Goal: Task Accomplishment & Management: Complete application form

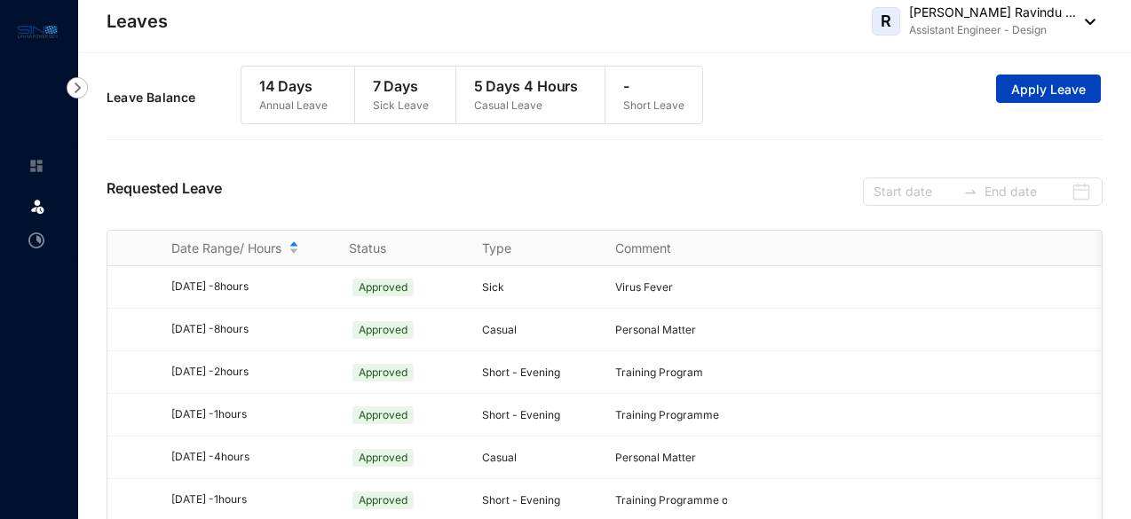
click at [1060, 87] on span "Apply Leave" at bounding box center [1048, 90] width 75 height 18
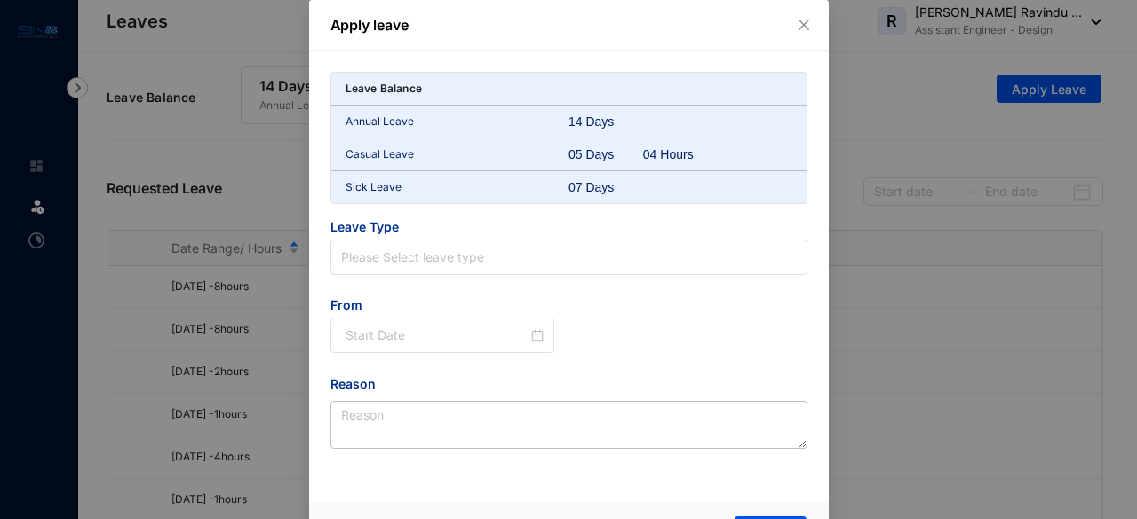
click at [582, 180] on div "07 Days" at bounding box center [605, 187] width 75 height 18
click at [568, 110] on div "Annual Leave 14 Days" at bounding box center [568, 122] width 475 height 33
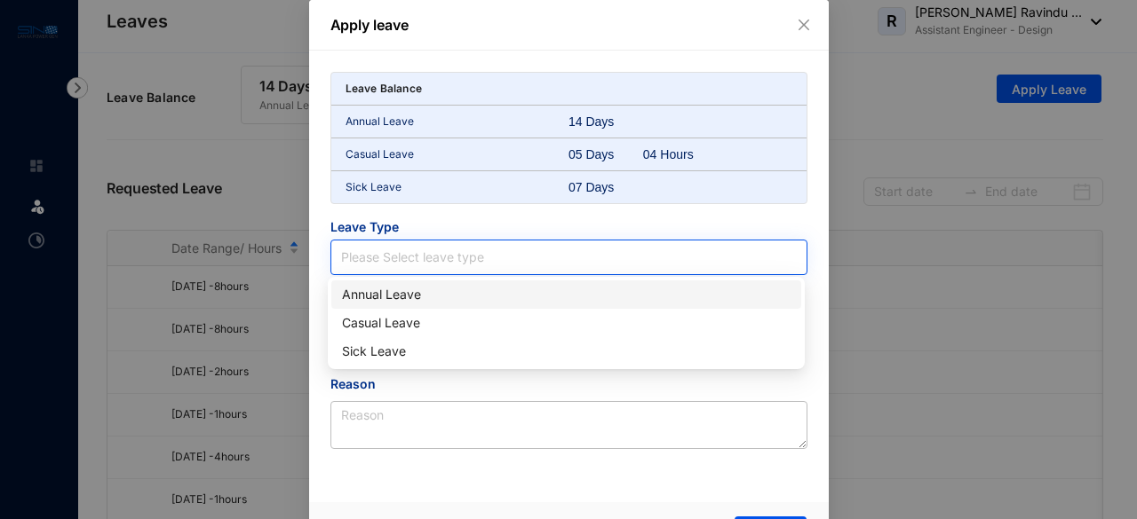
click at [416, 253] on input "search" at bounding box center [569, 258] width 456 height 34
click at [648, 252] on input "search" at bounding box center [569, 258] width 456 height 34
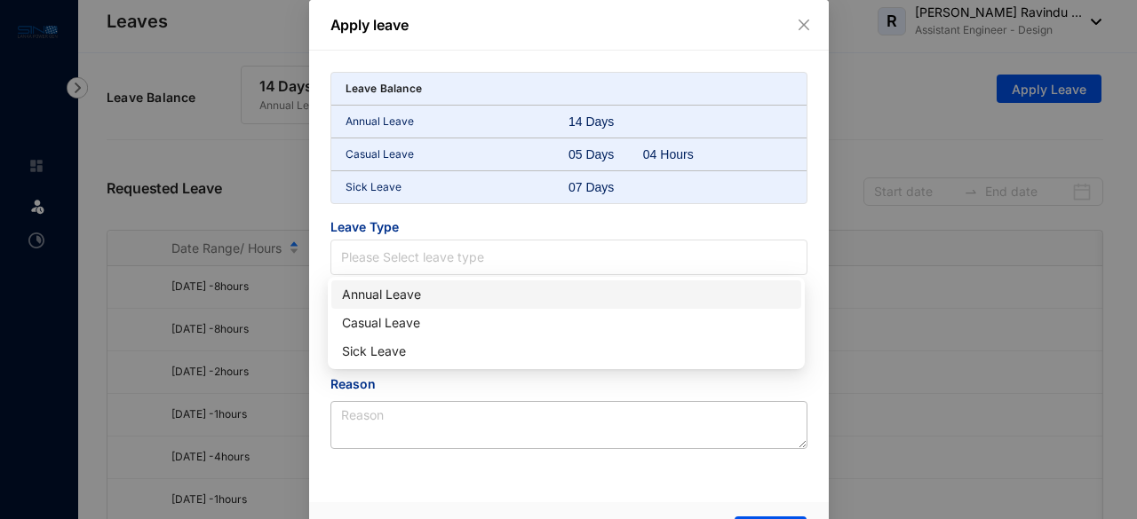
click at [511, 78] on div "Leave Balance" at bounding box center [568, 89] width 475 height 33
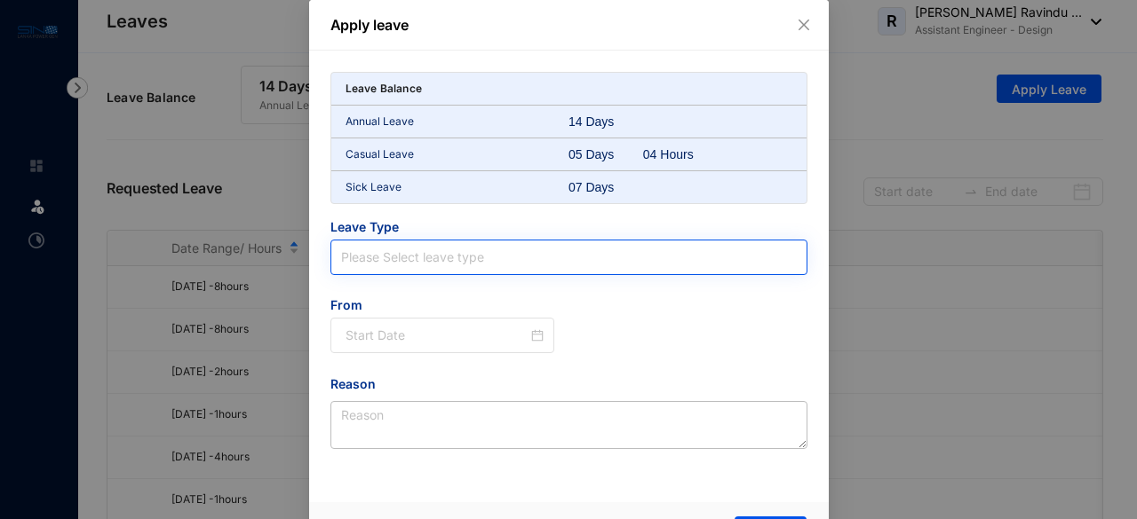
click at [394, 258] on input "search" at bounding box center [569, 258] width 456 height 34
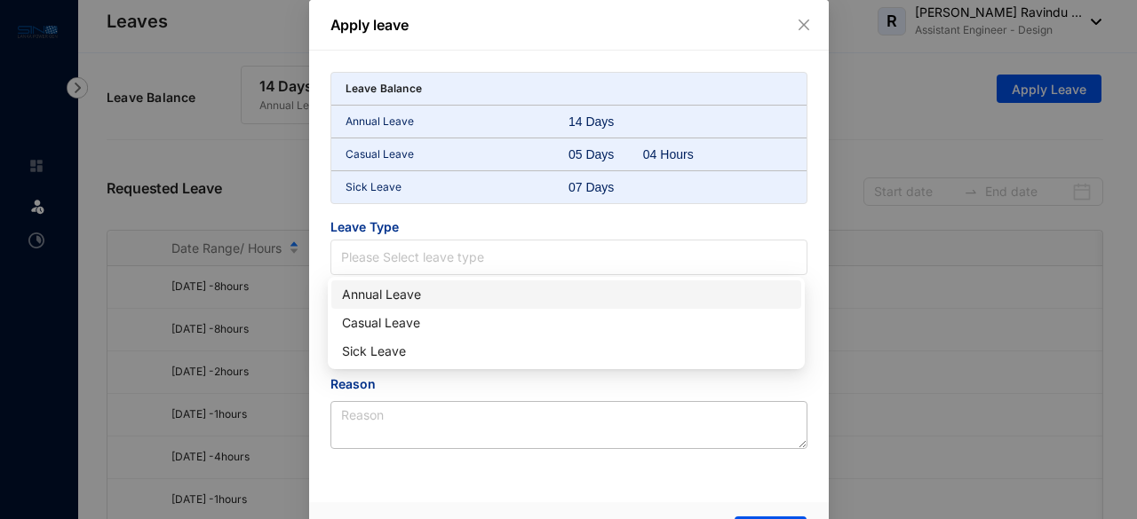
click at [952, 302] on div "Apply leave Leave Balance Annual Leave 14 Days Casual Leave 05 Days 04 Hours Si…" at bounding box center [568, 259] width 1137 height 519
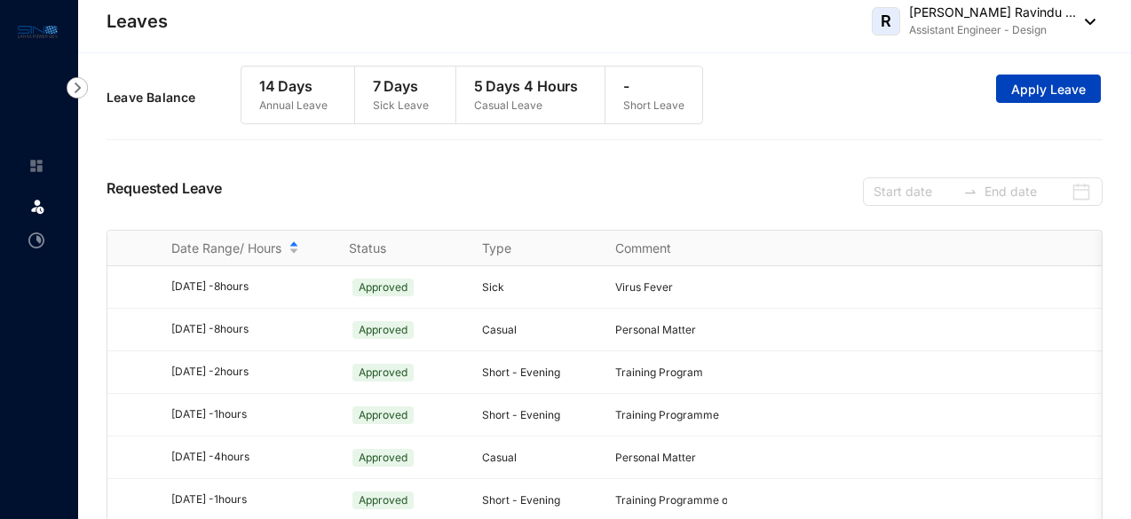
click at [1038, 100] on button "Apply Leave" at bounding box center [1048, 89] width 105 height 28
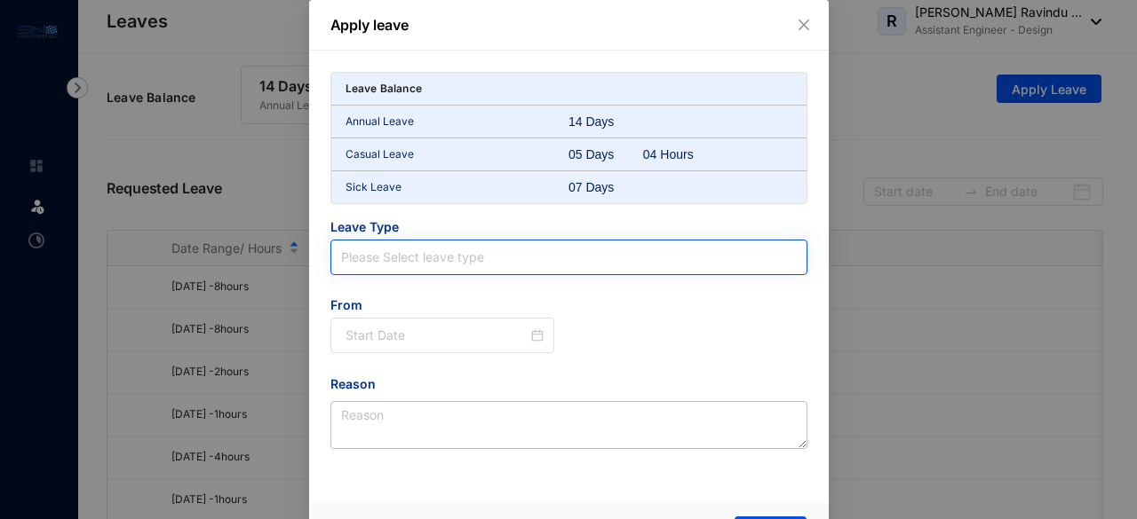
click at [434, 250] on input "search" at bounding box center [569, 258] width 456 height 34
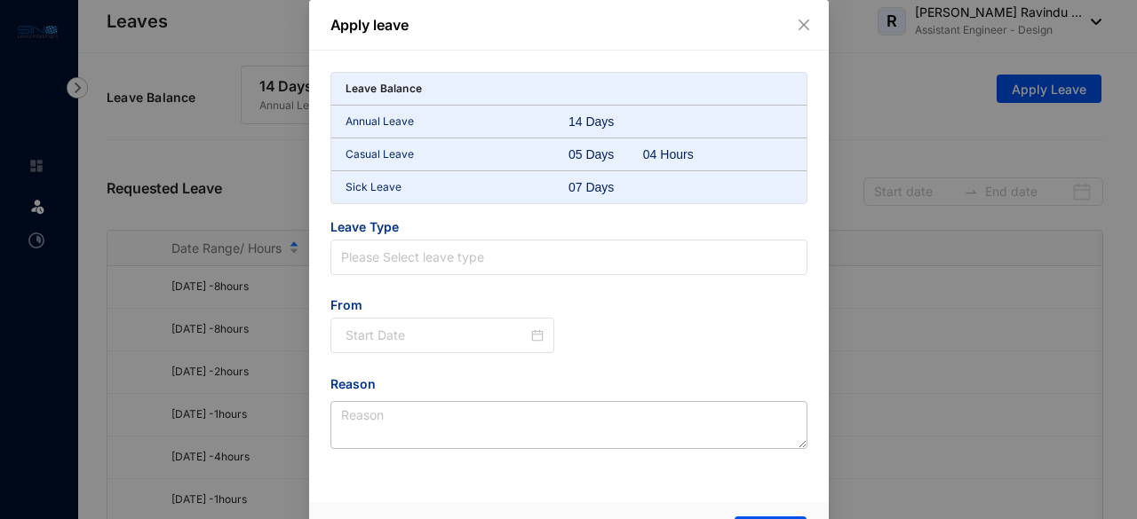
click at [645, 186] on div at bounding box center [680, 187] width 75 height 18
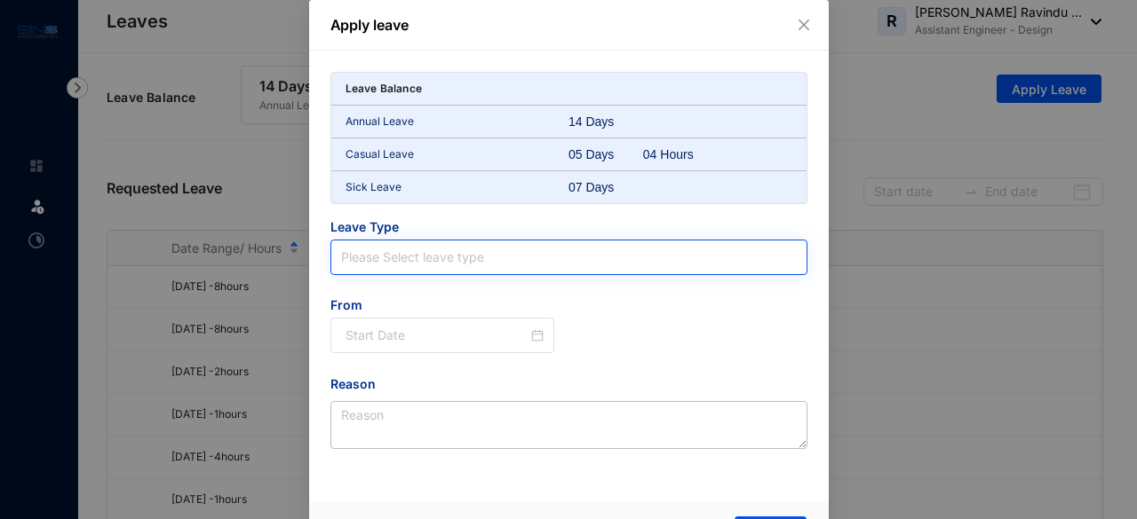
click at [416, 261] on input "search" at bounding box center [569, 258] width 456 height 34
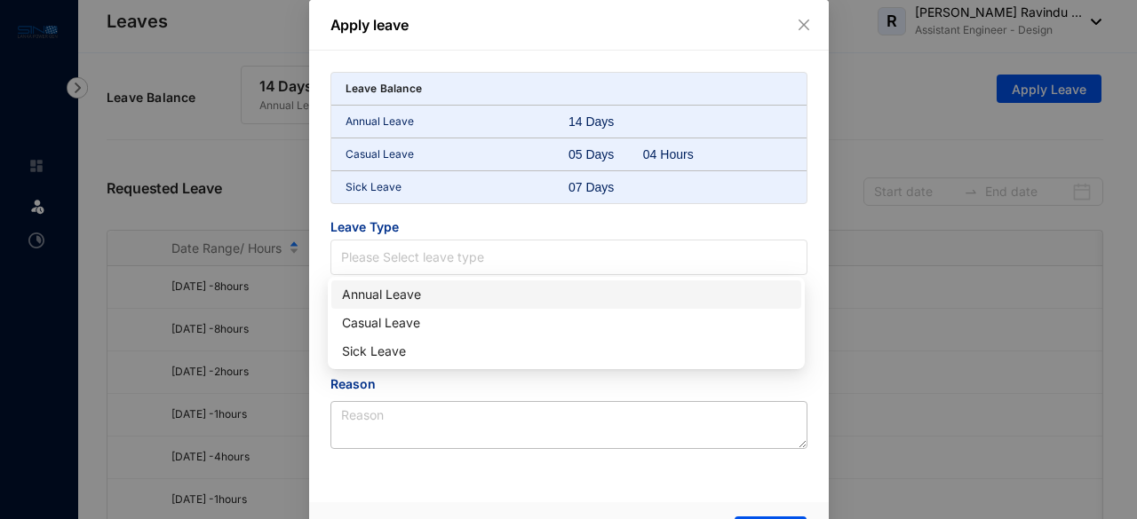
click at [444, 226] on span "Leave Type" at bounding box center [568, 228] width 477 height 21
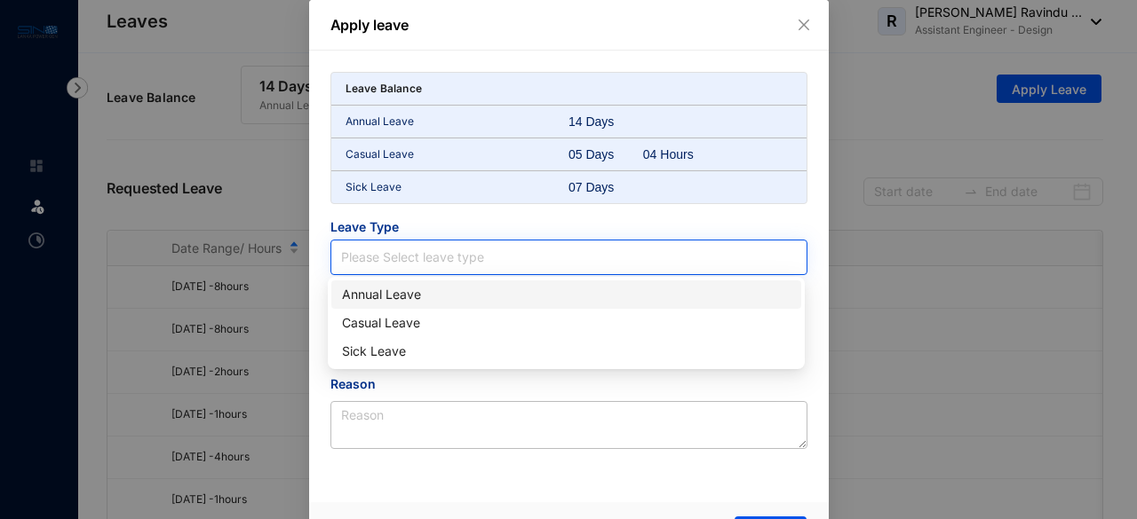
click at [424, 252] on input "search" at bounding box center [569, 258] width 456 height 34
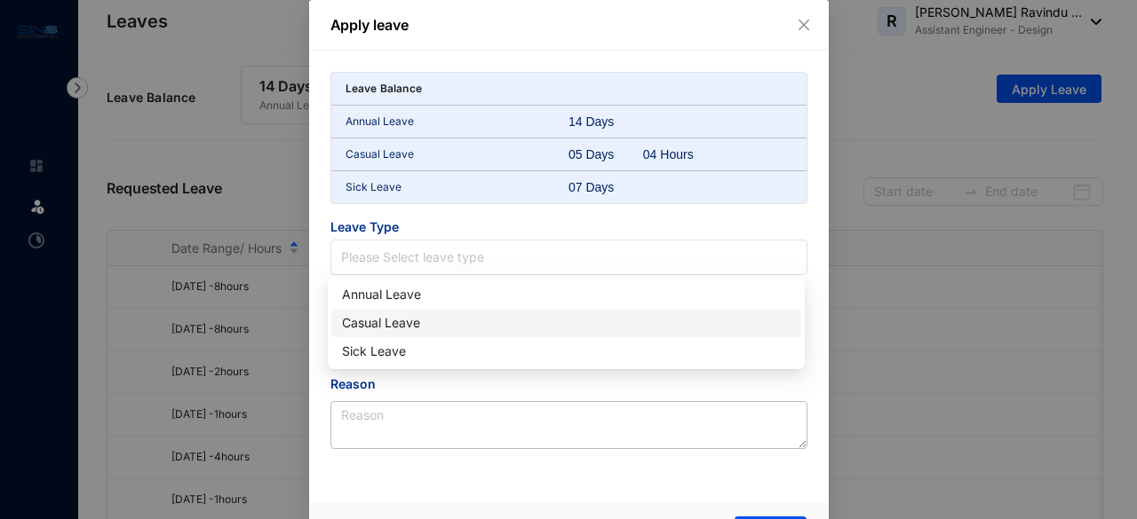
click at [413, 329] on div "Casual Leave" at bounding box center [566, 323] width 448 height 20
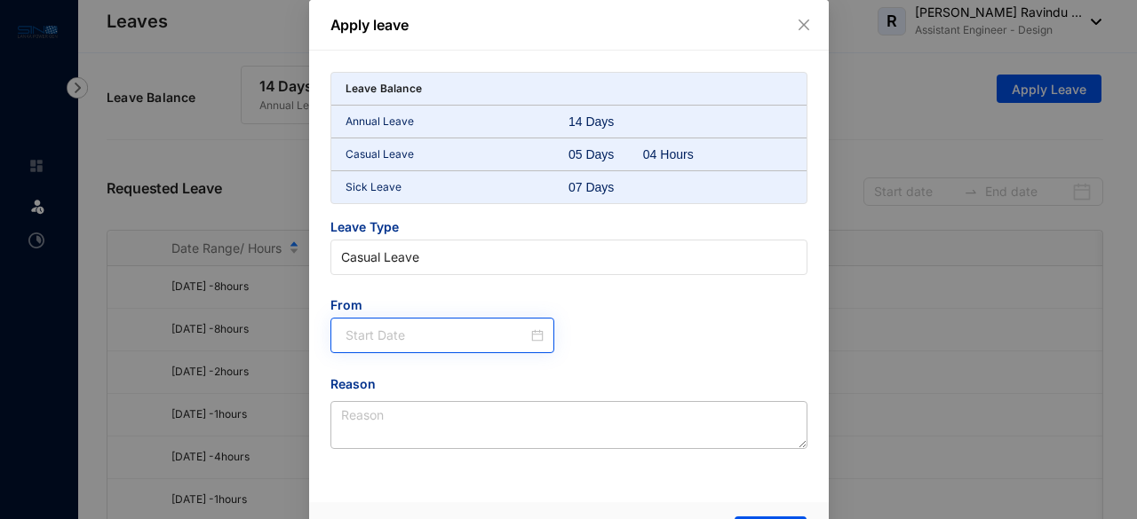
click at [408, 348] on div at bounding box center [442, 336] width 225 height 36
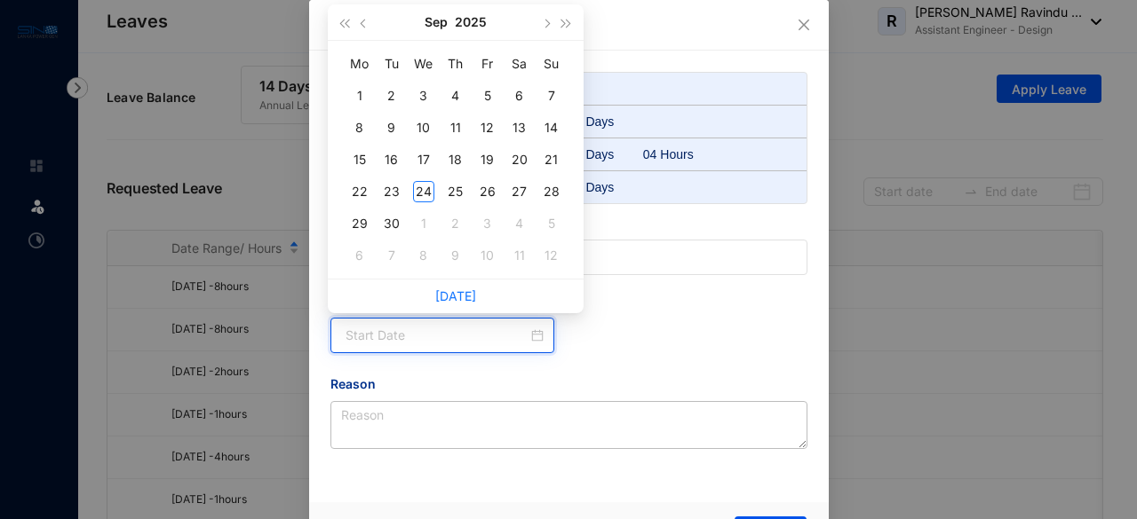
click at [408, 331] on input at bounding box center [436, 336] width 183 height 20
click at [467, 187] on td "25" at bounding box center [456, 192] width 32 height 32
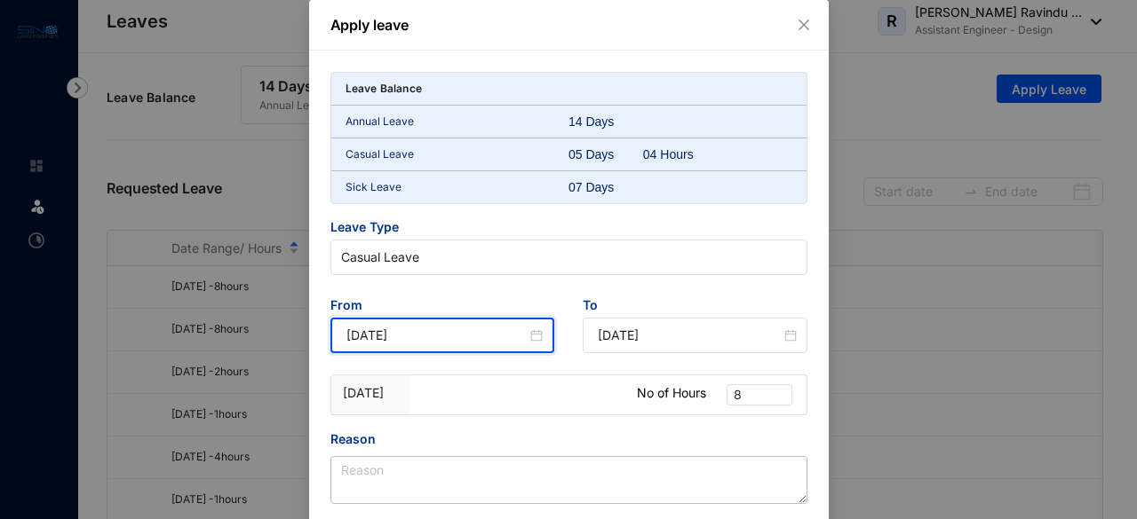
type input "[DATE]"
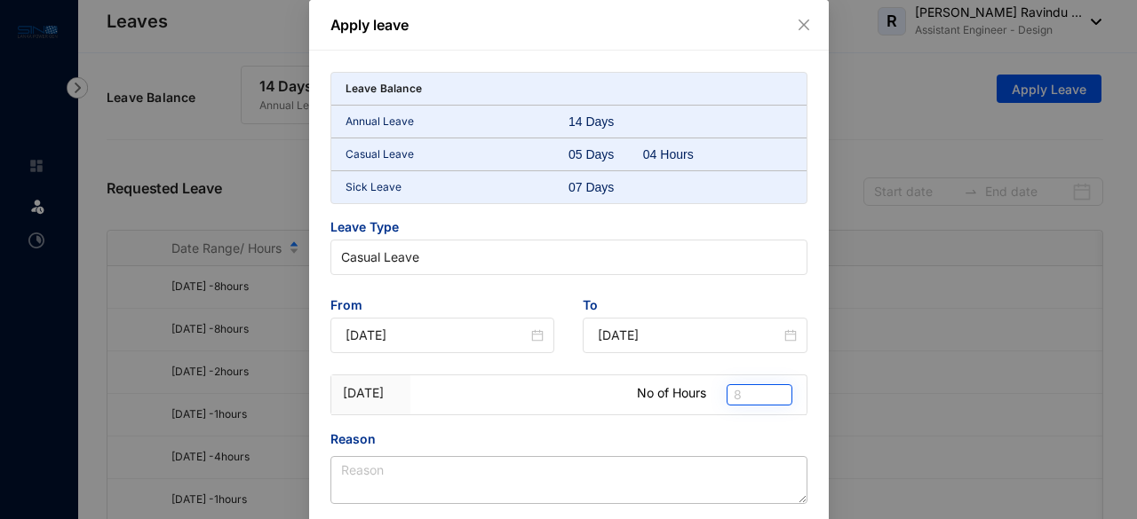
click at [760, 392] on span "8" at bounding box center [759, 395] width 52 height 20
click at [513, 390] on div at bounding box center [529, 385] width 198 height 18
click at [794, 28] on span "Close" at bounding box center [804, 25] width 20 height 14
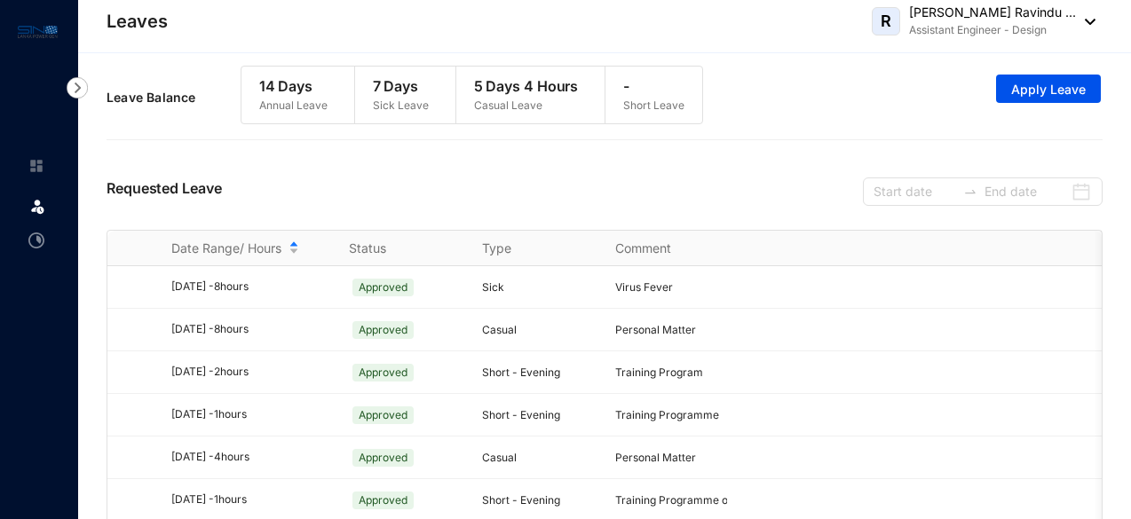
click at [639, 89] on p "-" at bounding box center [653, 85] width 61 height 21
click at [638, 108] on p "Short Leave" at bounding box center [653, 106] width 61 height 18
drag, startPoint x: 629, startPoint y: 85, endPoint x: 684, endPoint y: 121, distance: 65.5
click at [684, 121] on div "- Short Leave" at bounding box center [654, 95] width 97 height 57
click at [737, 110] on div "Leave Balance 14 Days Annual Leave 7 Days Sick Leave 5 Days 4 Hours Casual Leav…" at bounding box center [605, 98] width 996 height 82
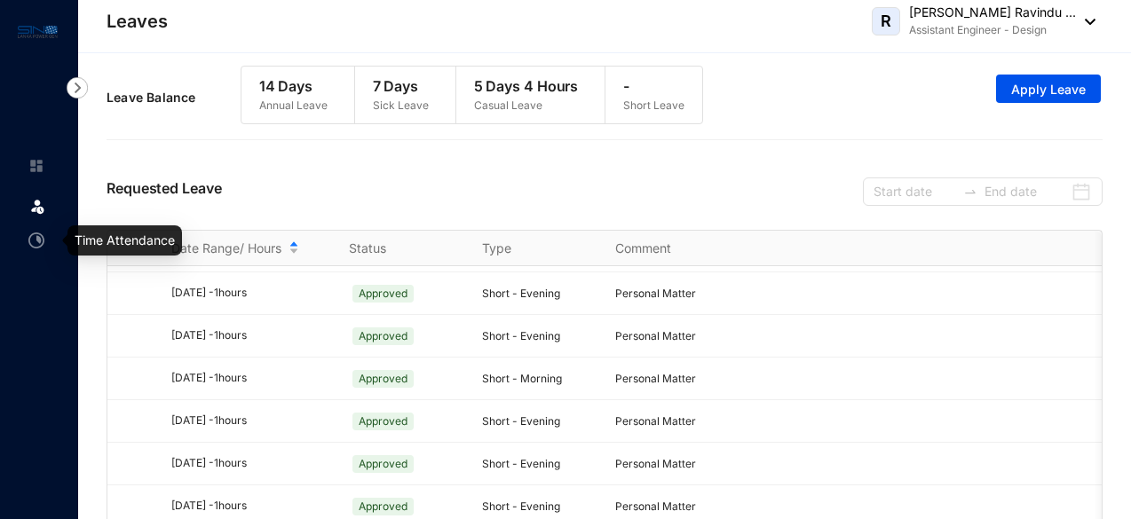
click at [36, 245] on img at bounding box center [36, 241] width 16 height 16
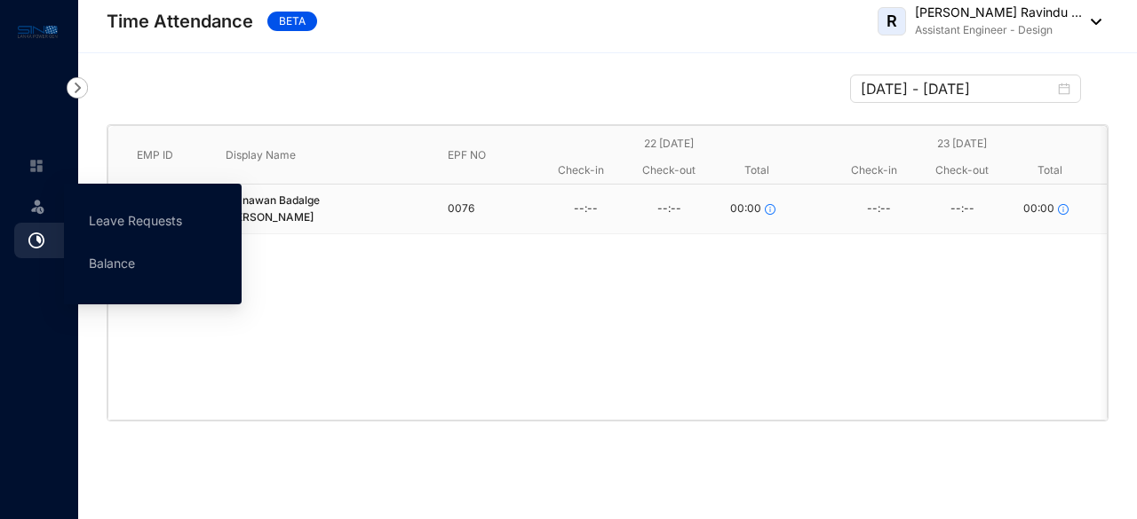
click at [48, 209] on div "Leave" at bounding box center [35, 203] width 43 height 39
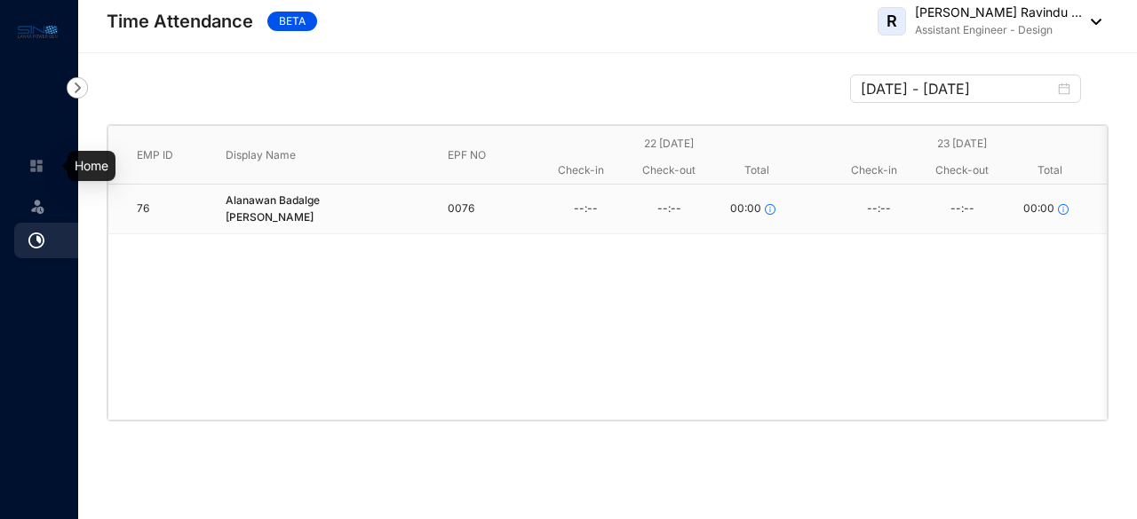
click at [44, 202] on img at bounding box center [37, 206] width 18 height 18
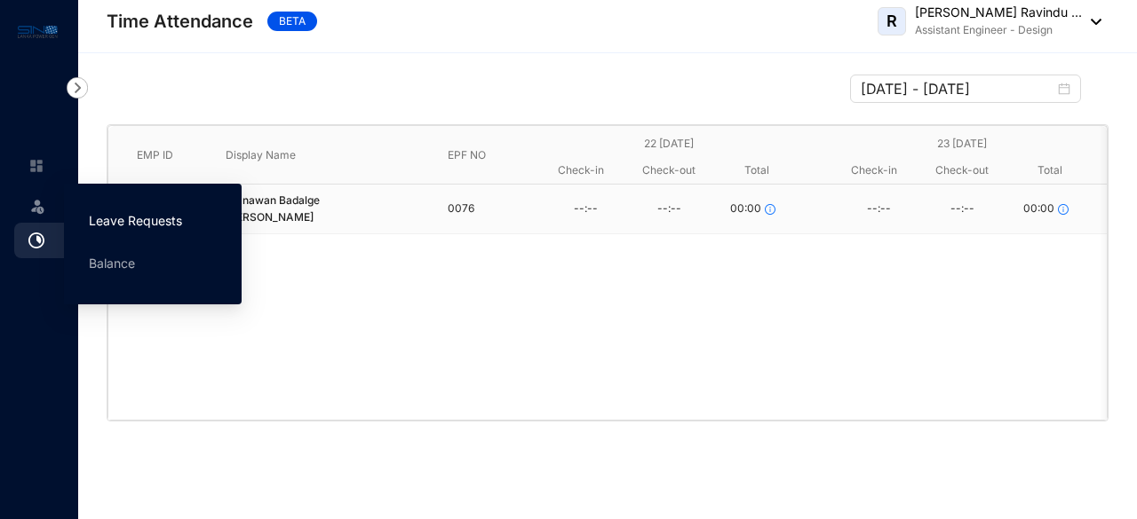
click at [107, 217] on link "Leave Requests" at bounding box center [135, 220] width 93 height 15
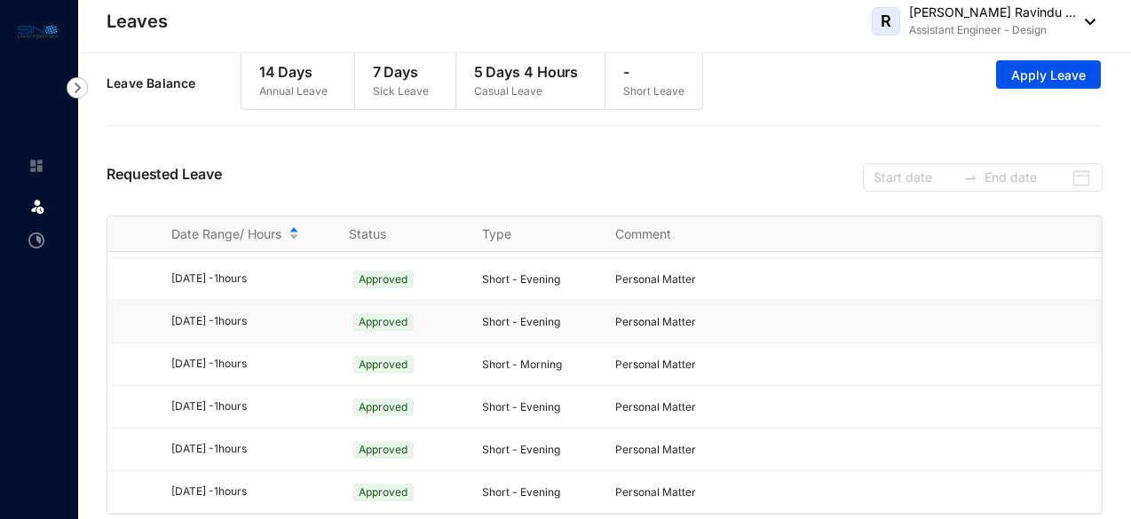
scroll to position [29, 0]
